Goal: Contribute content: Add original content to the website for others to see

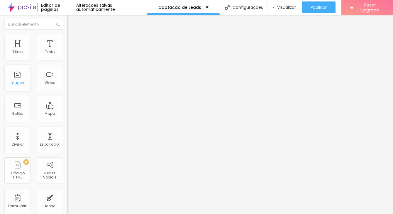
click at [15, 78] on div "Imagem" at bounding box center [17, 78] width 26 height 26
click at [21, 74] on div "Imagem" at bounding box center [17, 78] width 26 height 26
click at [68, 51] on span "Trocar imagem" at bounding box center [84, 48] width 32 height 5
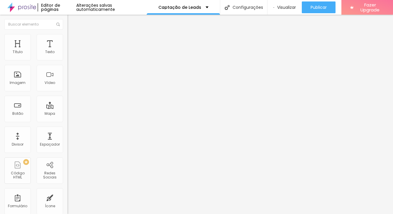
click at [118, 214] on div at bounding box center [196, 218] width 393 height 0
click at [68, 51] on span "Trocar imagem" at bounding box center [84, 48] width 32 height 5
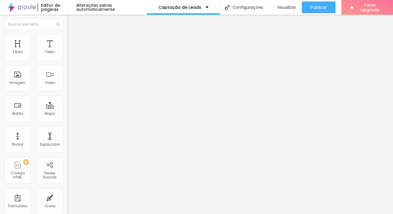
click at [68, 51] on span "Trocar imagem" at bounding box center [84, 48] width 32 height 5
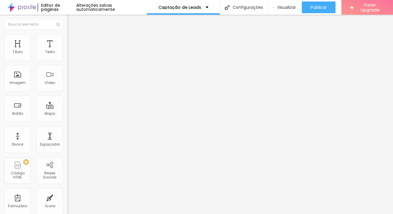
click at [68, 51] on span "Trocar imagem" at bounding box center [84, 48] width 32 height 5
